Goal: Transaction & Acquisition: Download file/media

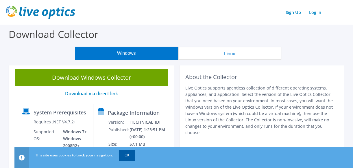
click at [122, 151] on link "OK" at bounding box center [127, 155] width 16 height 10
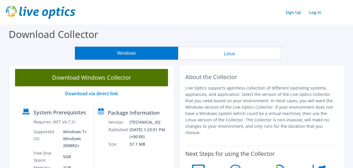
click at [106, 81] on link "Download Windows Collector" at bounding box center [91, 77] width 153 height 17
